Goal: Book appointment/travel/reservation

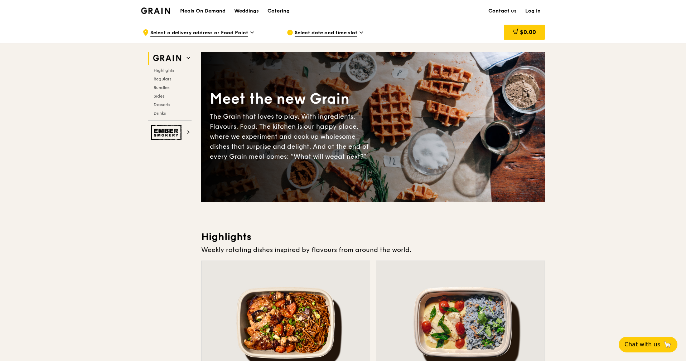
click at [352, 32] on span "Select date and time slot" at bounding box center [325, 33] width 63 height 8
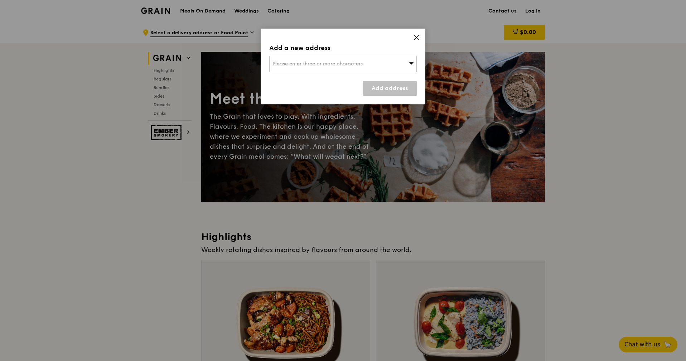
click at [417, 36] on icon at bounding box center [416, 37] width 4 height 4
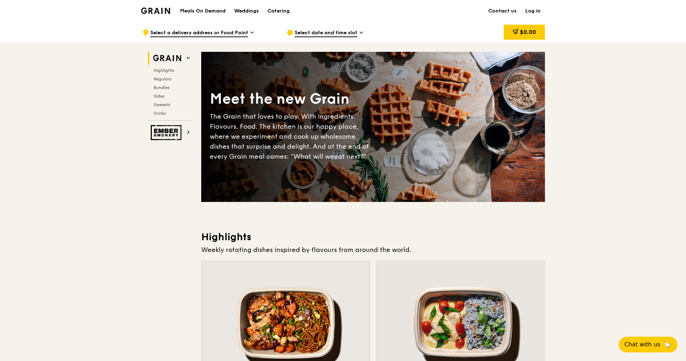
click at [297, 35] on span "Select date and time slot" at bounding box center [325, 33] width 63 height 8
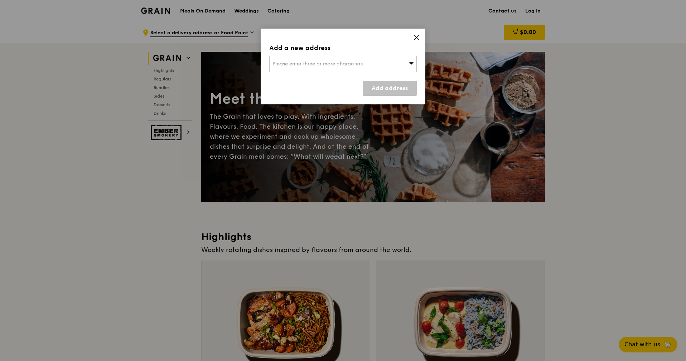
click at [355, 65] on span "Please enter three or more characters" at bounding box center [317, 64] width 90 height 6
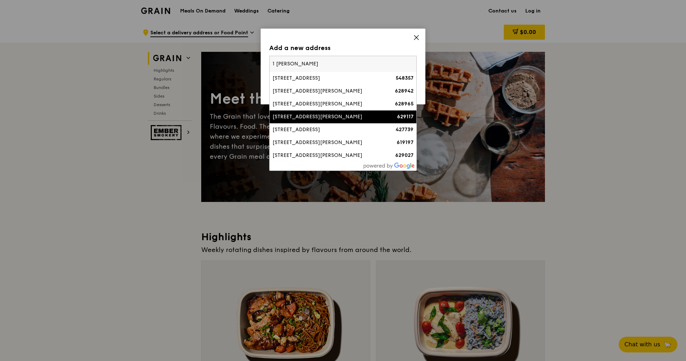
type input "1 [PERSON_NAME]"
click at [319, 119] on div "[STREET_ADDRESS][PERSON_NAME]" at bounding box center [325, 116] width 106 height 7
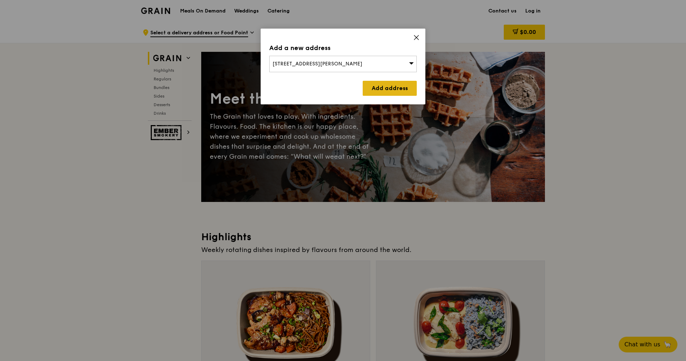
click at [378, 89] on link "Add address" at bounding box center [389, 88] width 54 height 15
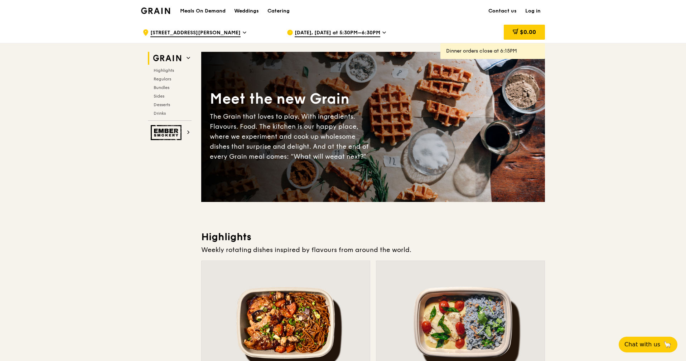
click at [314, 34] on span "[DATE], [DATE] at 5:30PM–6:30PM" at bounding box center [337, 33] width 86 height 8
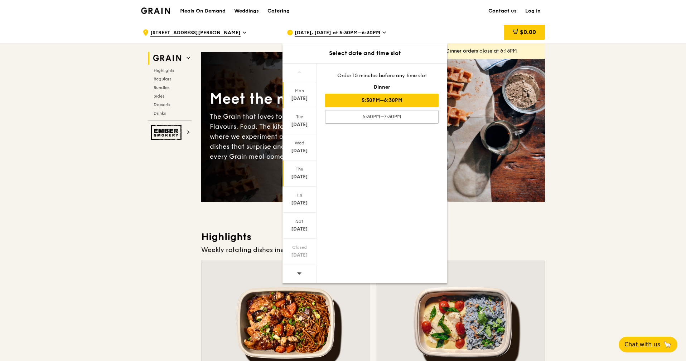
click at [308, 176] on div "[DATE]" at bounding box center [299, 177] width 32 height 7
